Goal: Information Seeking & Learning: Learn about a topic

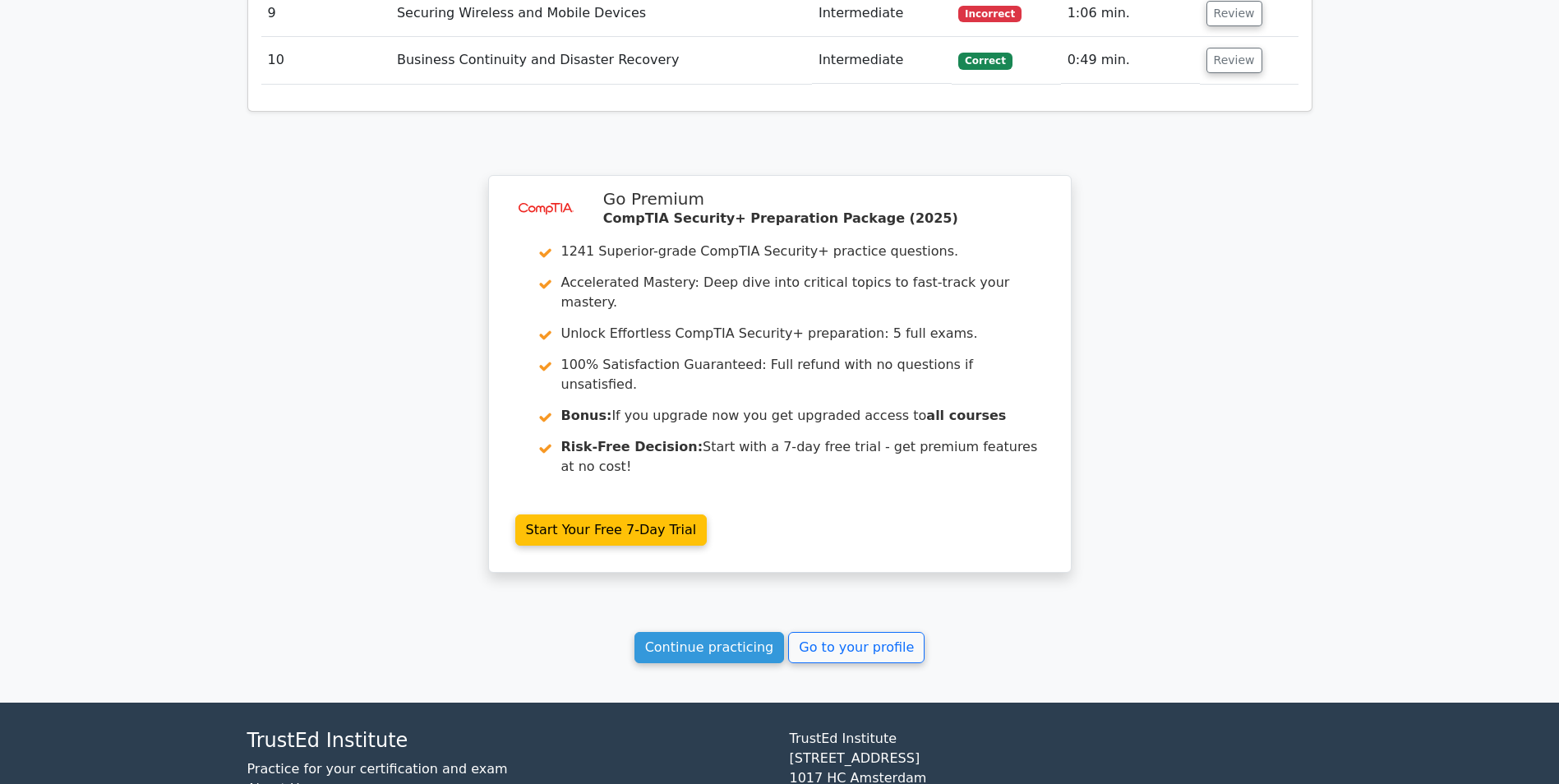
scroll to position [2330, 0]
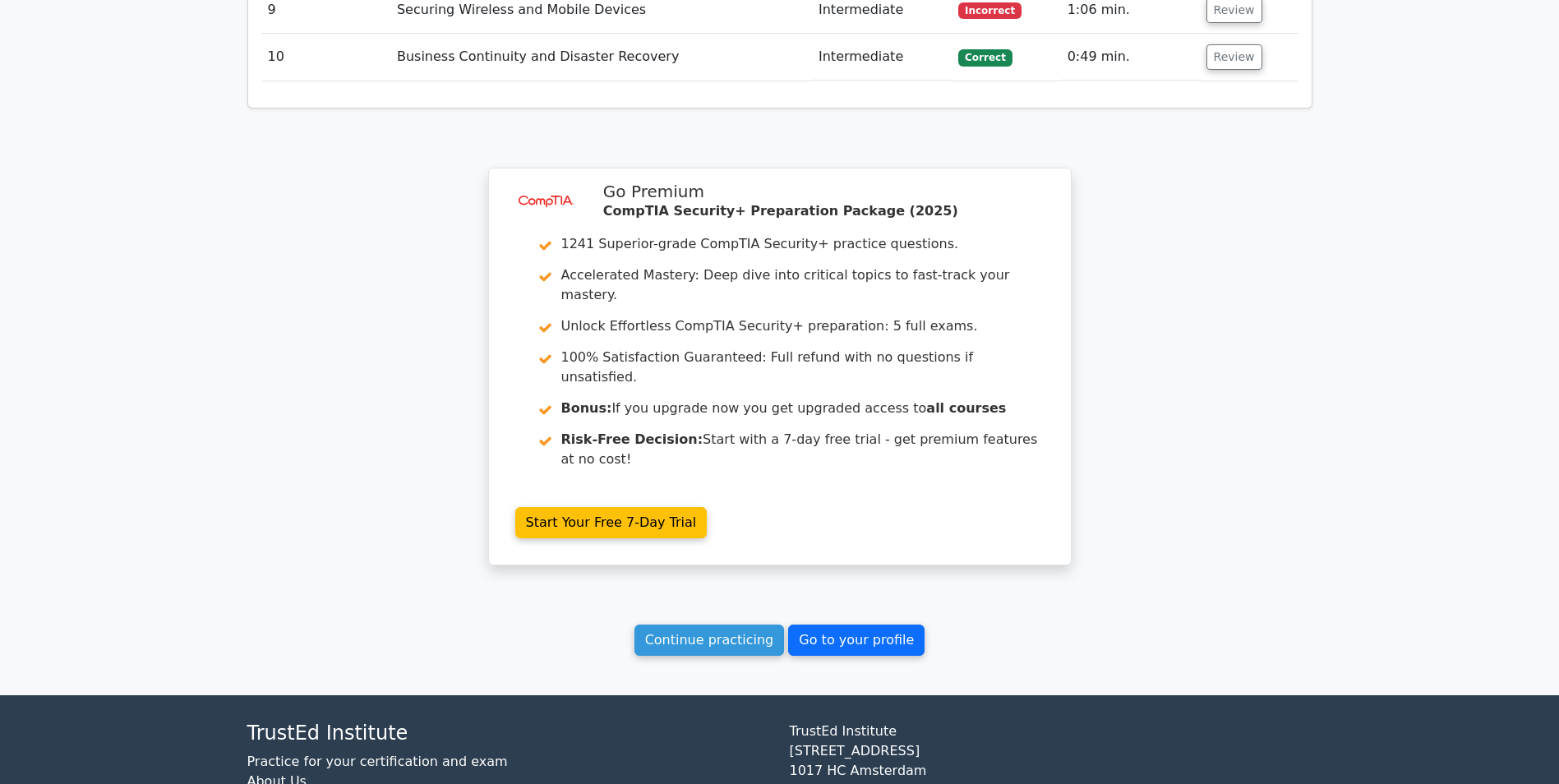
click at [835, 624] on link "Go to your profile" at bounding box center [857, 640] width 137 height 31
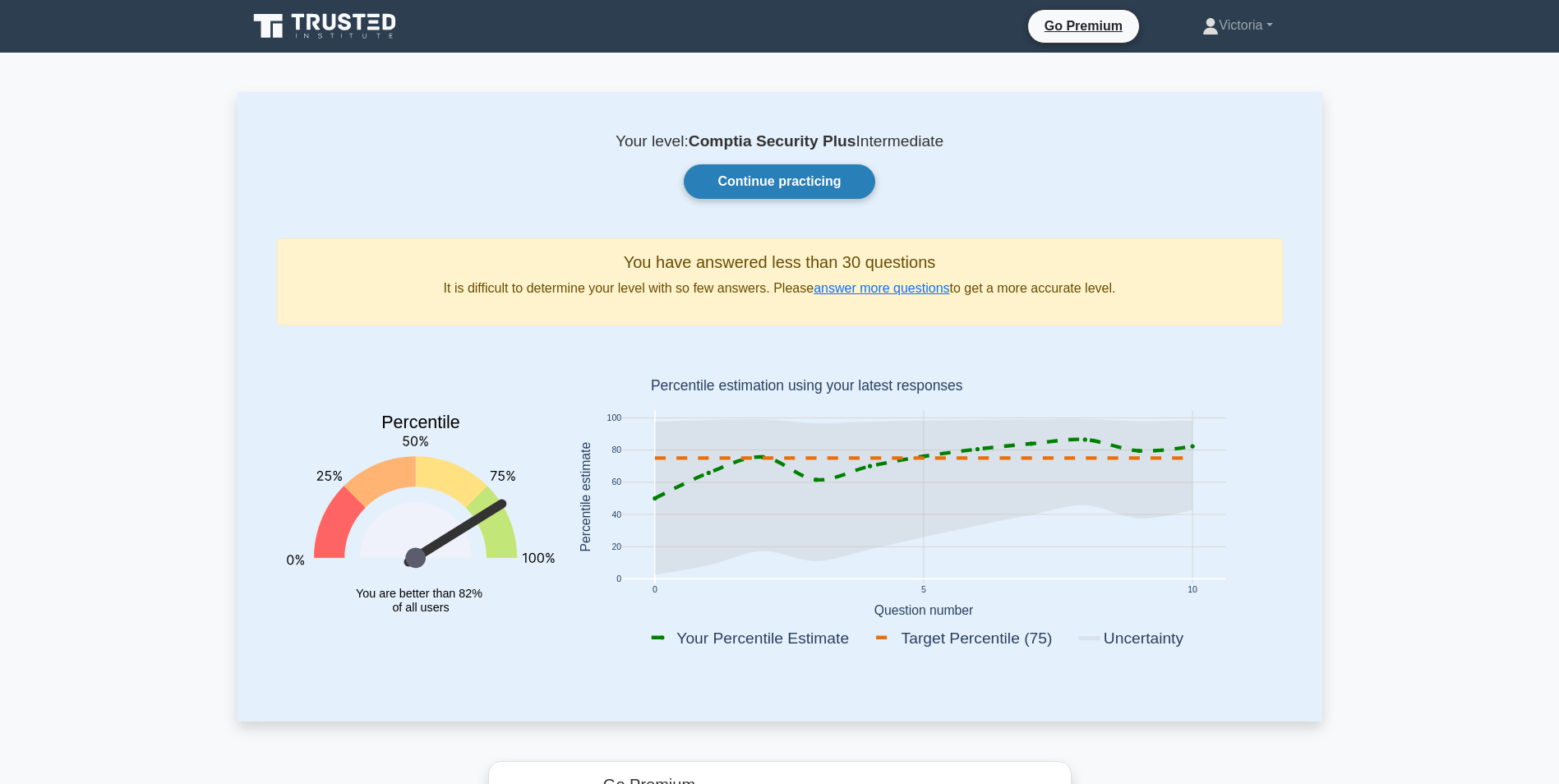
click at [762, 180] on link "Continue practicing" at bounding box center [780, 182] width 191 height 35
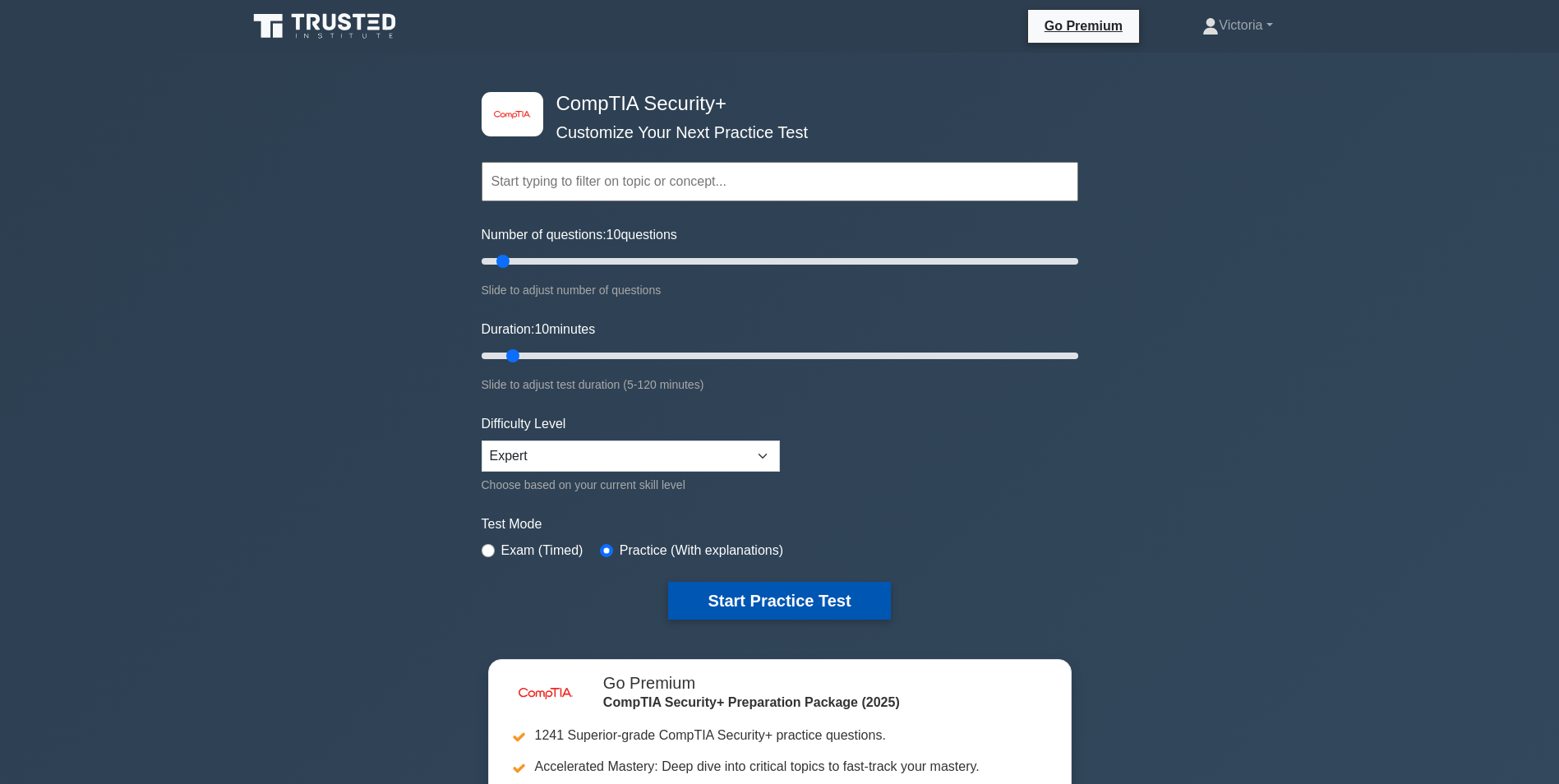
click at [791, 594] on button "Start Practice Test" at bounding box center [780, 601] width 222 height 38
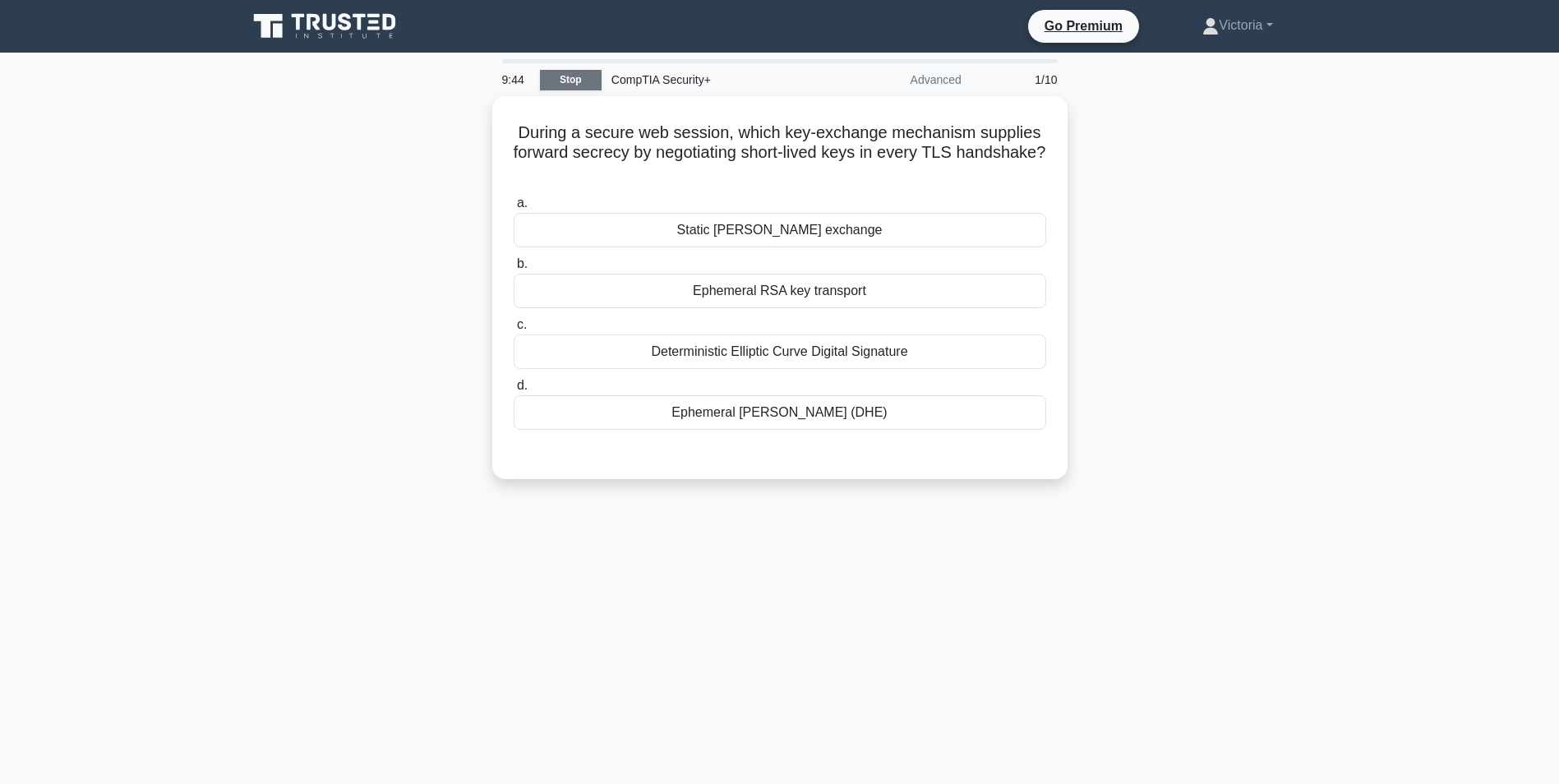
click at [562, 80] on link "Stop" at bounding box center [570, 80] width 62 height 21
